Goal: Transaction & Acquisition: Purchase product/service

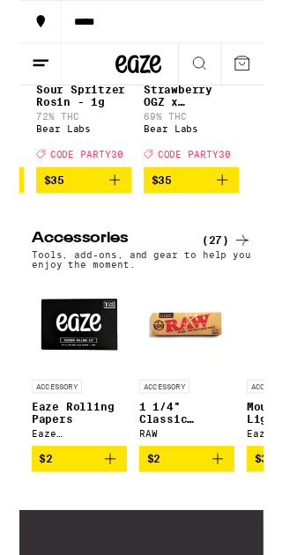
scroll to position [6890, 0]
